Goal: Check status: Check status

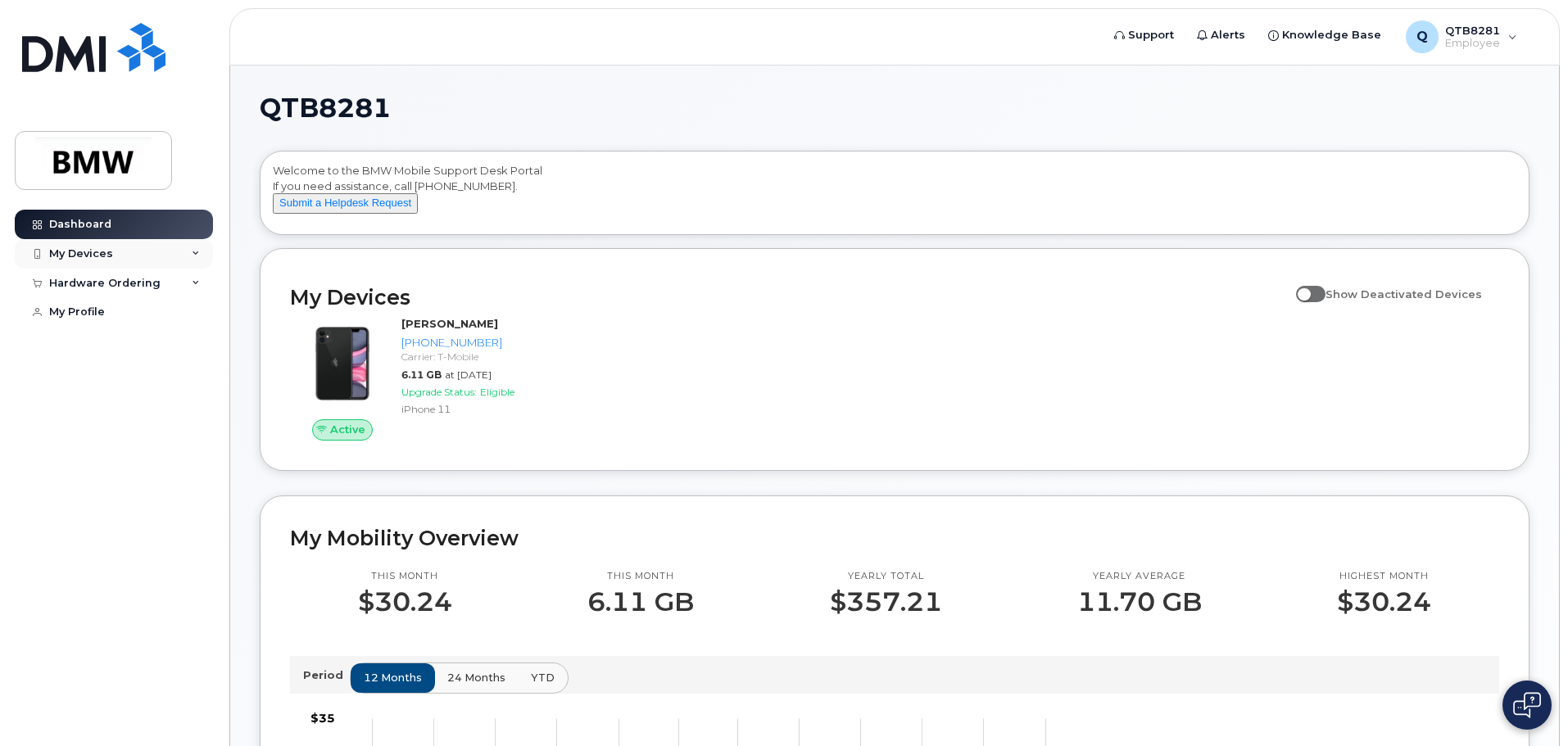
click at [94, 253] on div "My Devices" at bounding box center [81, 254] width 64 height 13
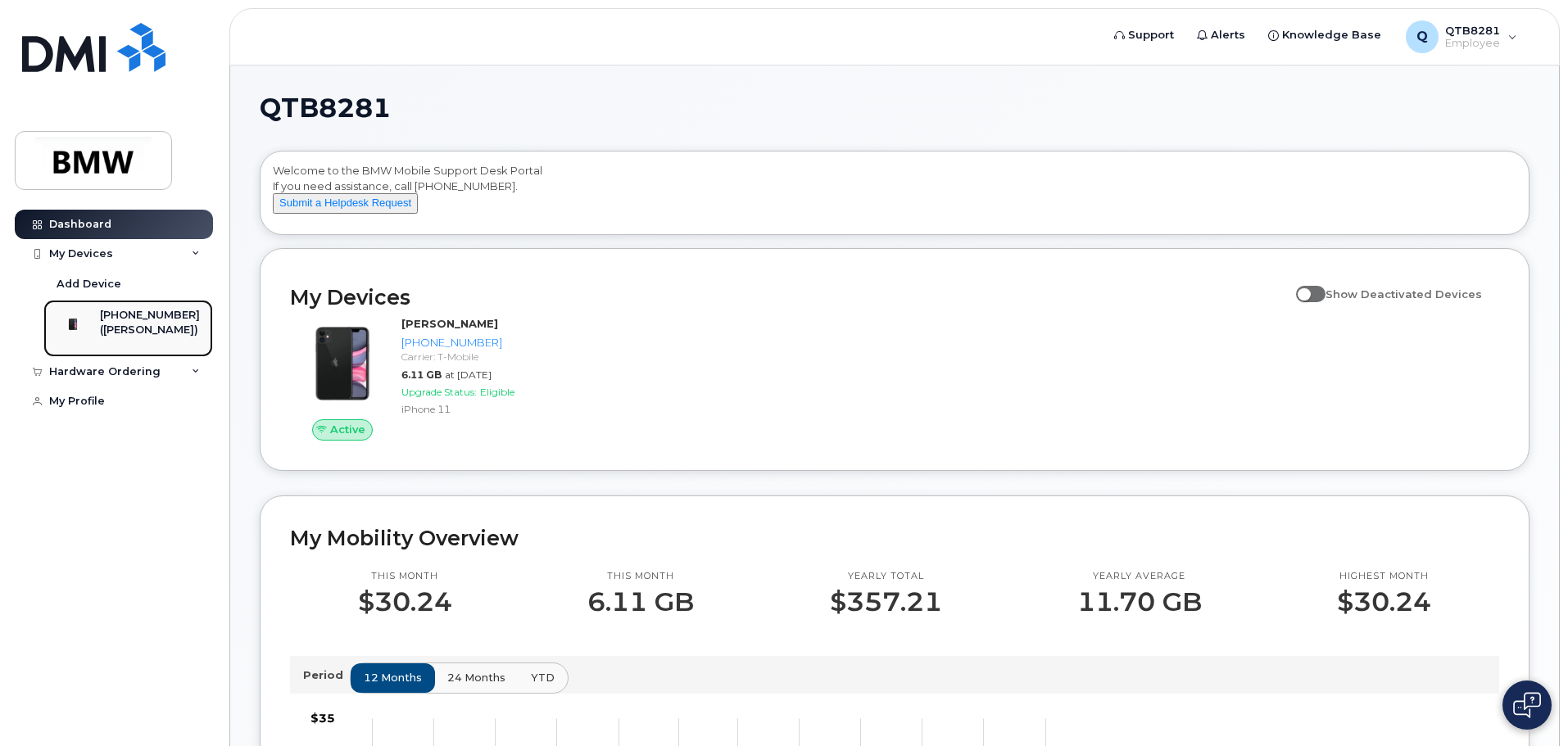
click at [81, 328] on img at bounding box center [73, 324] width 16 height 16
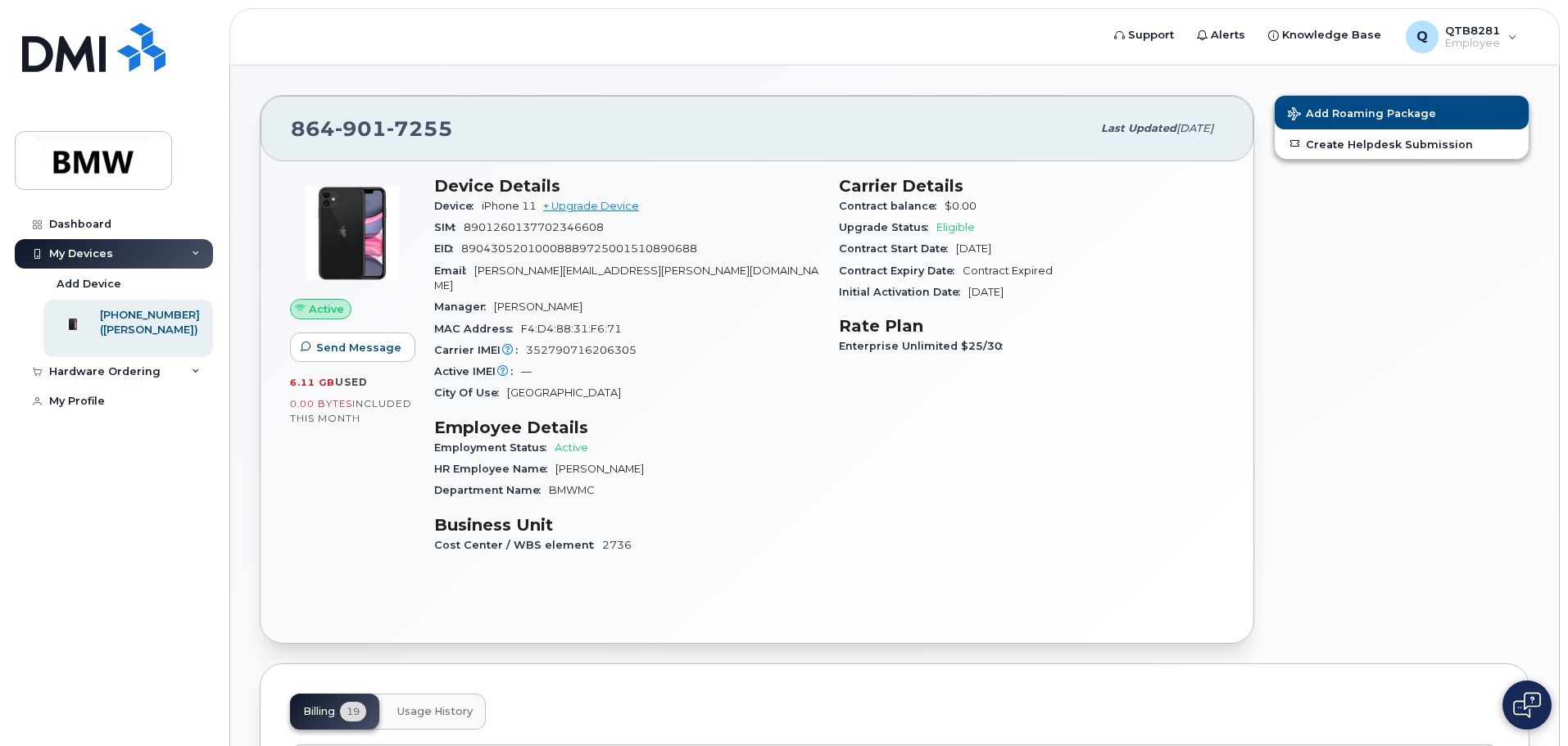
scroll to position [82, 0]
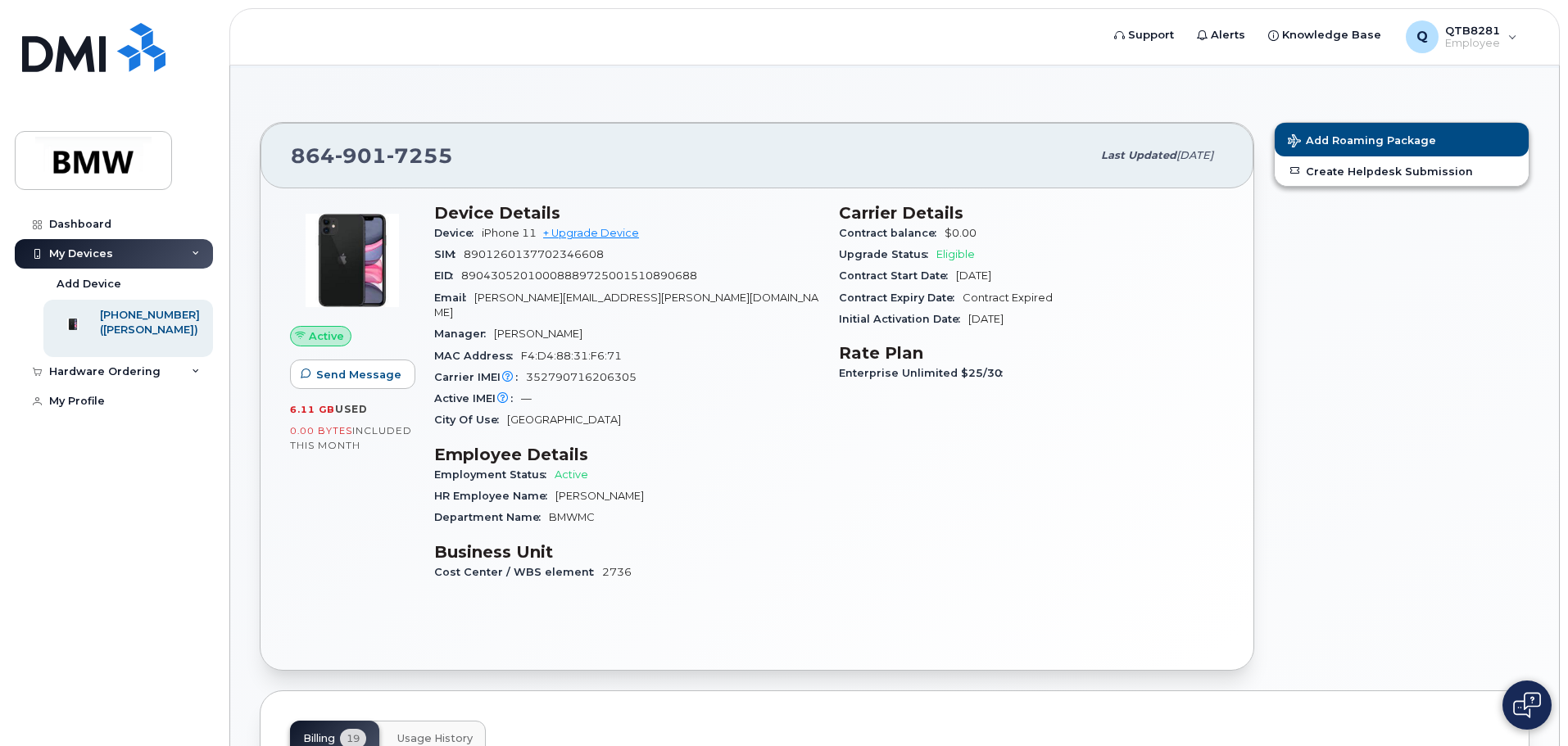
click at [1496, 221] on div "Add Roaming Package Create Helpdesk Submission" at bounding box center [1401, 396] width 276 height 568
